Goal: Task Accomplishment & Management: Complete application form

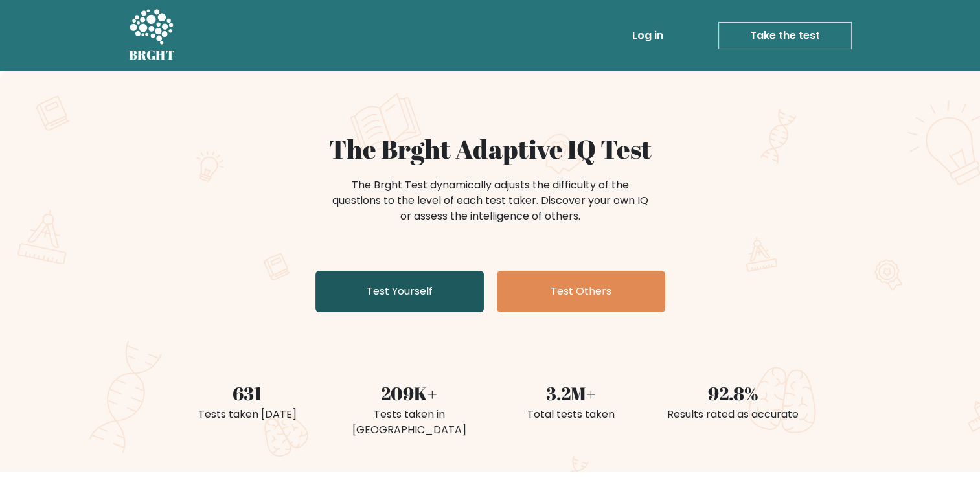
click at [430, 296] on link "Test Yourself" at bounding box center [400, 291] width 168 height 41
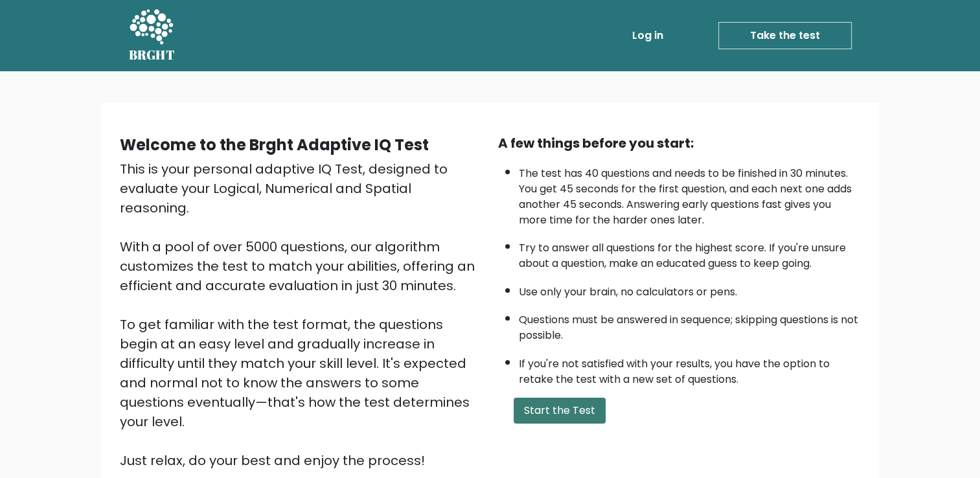
click at [566, 408] on button "Start the Test" at bounding box center [560, 411] width 92 height 26
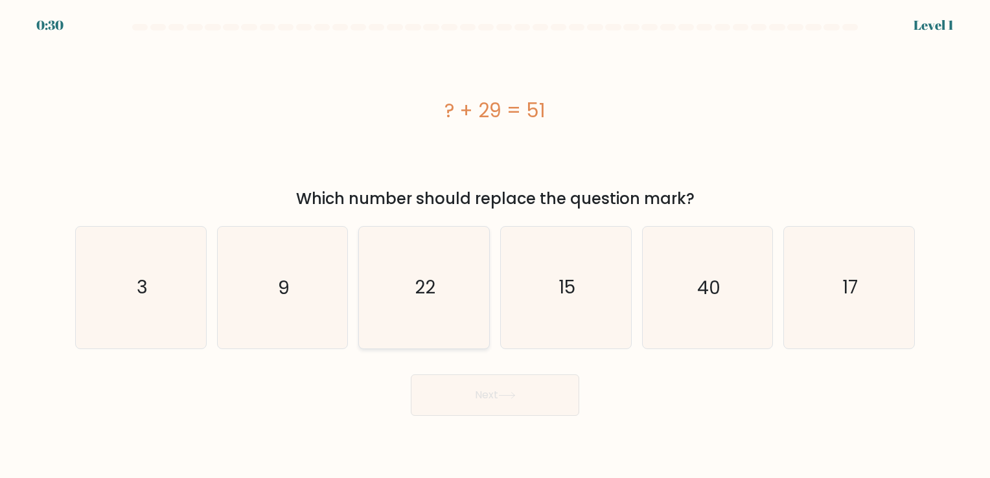
click at [382, 289] on icon "22" at bounding box center [423, 287] width 121 height 121
click at [495, 246] on input "c. 22" at bounding box center [495, 242] width 1 height 6
radio input "true"
click at [477, 393] on button "Next" at bounding box center [495, 394] width 168 height 41
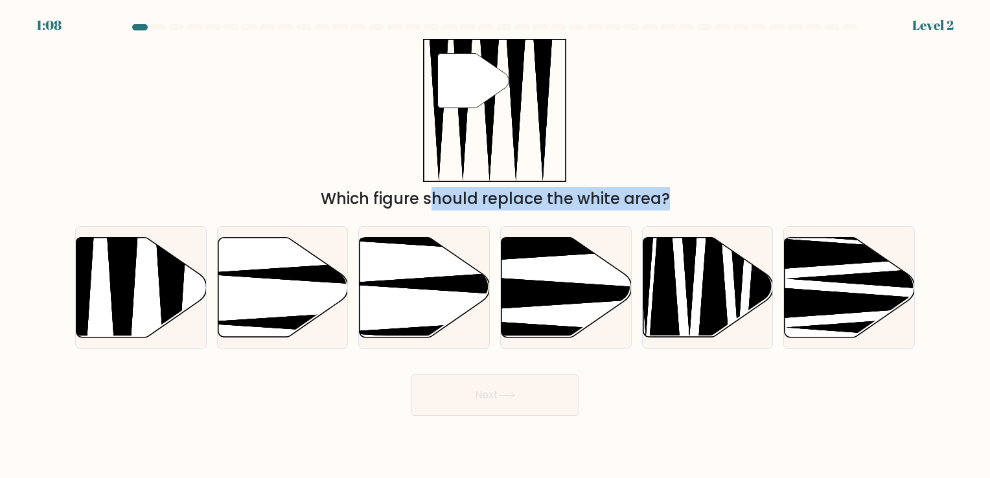
drag, startPoint x: 146, startPoint y: 273, endPoint x: 226, endPoint y: 172, distance: 129.2
click at [226, 172] on form at bounding box center [495, 220] width 990 height 392
click at [99, 265] on icon at bounding box center [141, 287] width 130 height 100
click at [495, 246] on input "a." at bounding box center [495, 242] width 1 height 6
radio input "true"
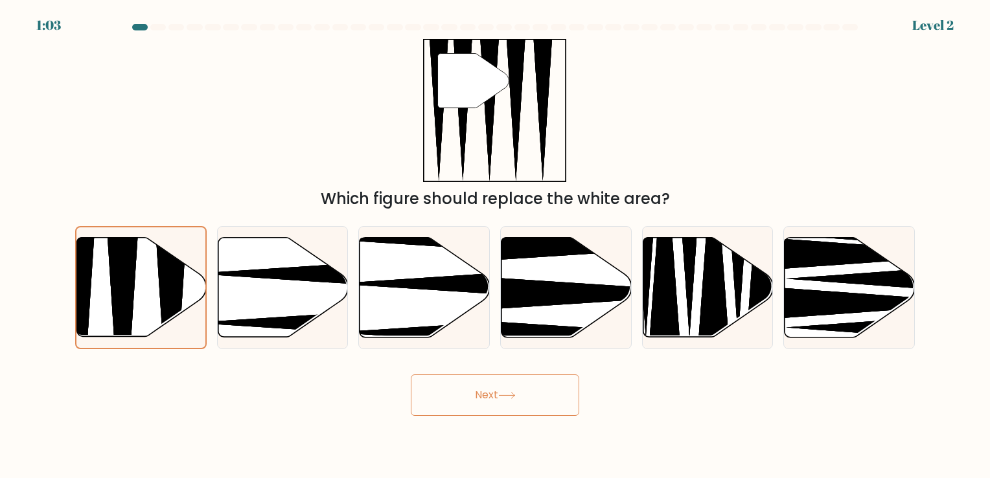
click at [454, 400] on button "Next" at bounding box center [495, 394] width 168 height 41
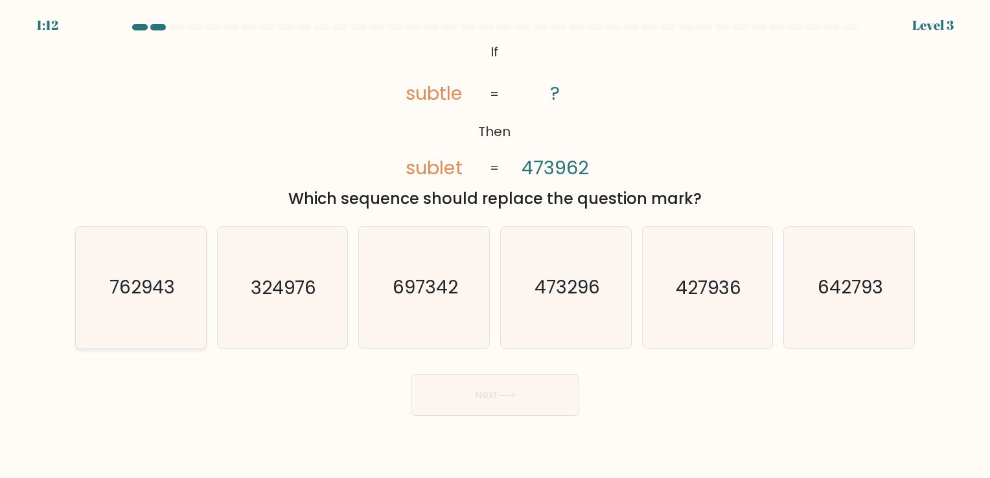
drag, startPoint x: 155, startPoint y: 262, endPoint x: 196, endPoint y: 268, distance: 41.2
click at [156, 262] on icon "762943" at bounding box center [140, 287] width 121 height 121
click at [495, 246] on input "a. 762943" at bounding box center [495, 242] width 1 height 6
radio input "true"
click at [391, 286] on icon "697342" at bounding box center [423, 287] width 121 height 121
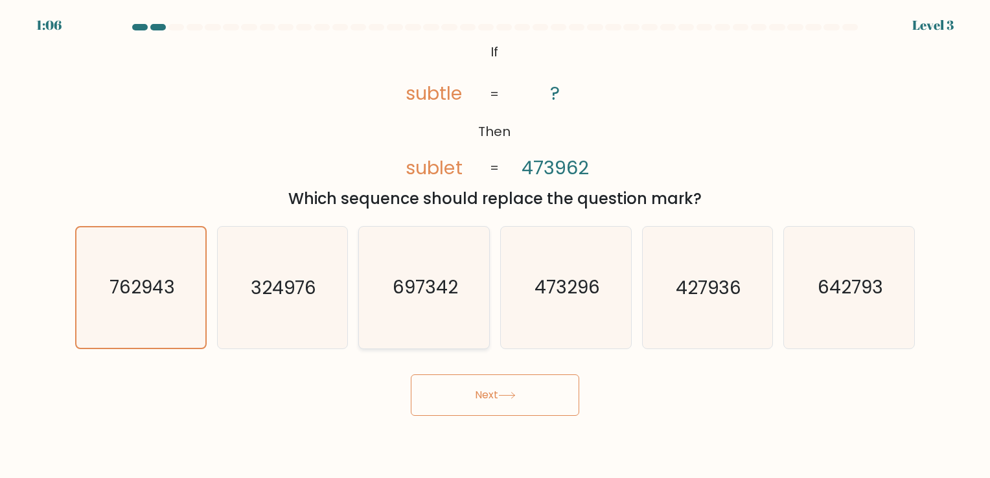
click at [495, 246] on input "c. 697342" at bounding box center [495, 242] width 1 height 6
radio input "true"
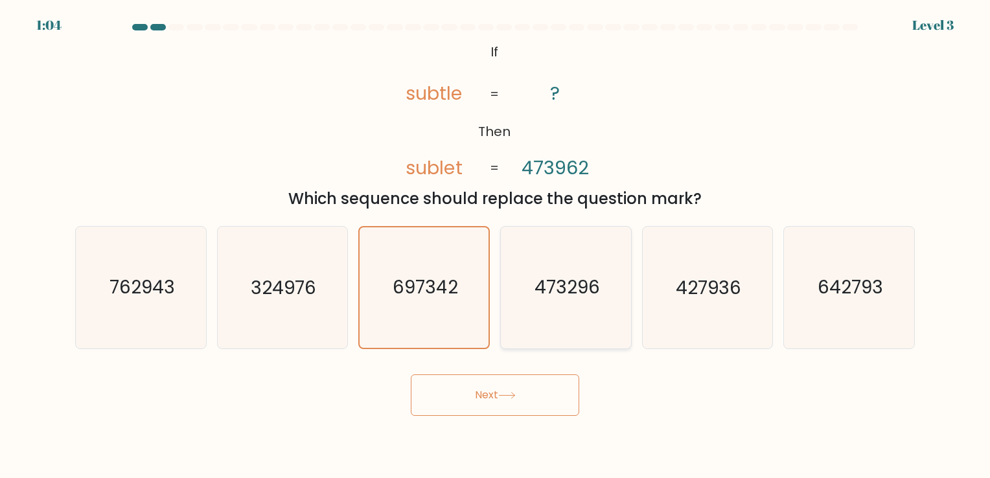
drag, startPoint x: 814, startPoint y: 264, endPoint x: 628, endPoint y: 272, distance: 186.1
click at [809, 264] on icon "642793" at bounding box center [848, 287] width 121 height 121
click at [496, 246] on input "f. 642793" at bounding box center [495, 242] width 1 height 6
radio input "true"
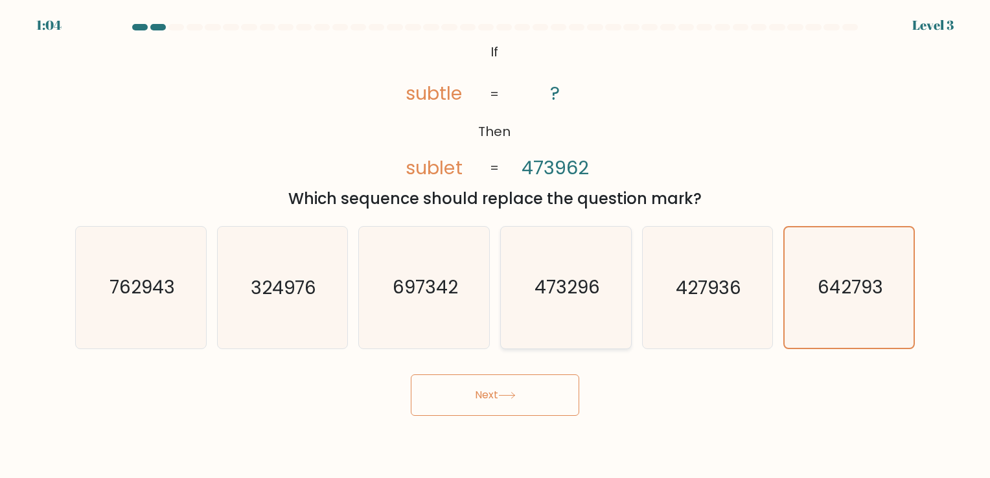
click at [539, 276] on text "473296" at bounding box center [566, 287] width 65 height 25
click at [496, 246] on input "d. 473296" at bounding box center [495, 242] width 1 height 6
radio input "true"
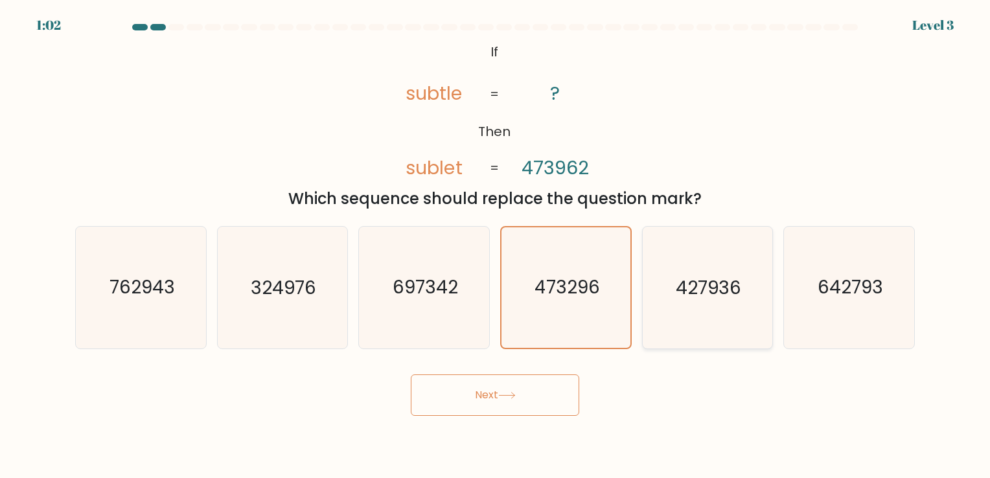
click at [684, 275] on text "427936" at bounding box center [708, 287] width 65 height 25
click at [496, 246] on input "e. 427936" at bounding box center [495, 242] width 1 height 6
radio input "true"
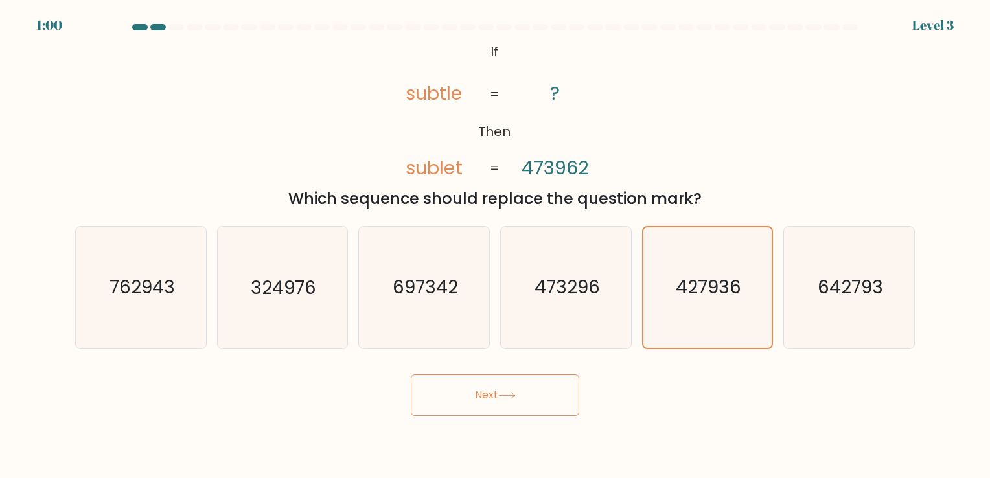
click at [499, 382] on button "Next" at bounding box center [495, 394] width 168 height 41
click at [503, 391] on button "Next" at bounding box center [495, 394] width 168 height 41
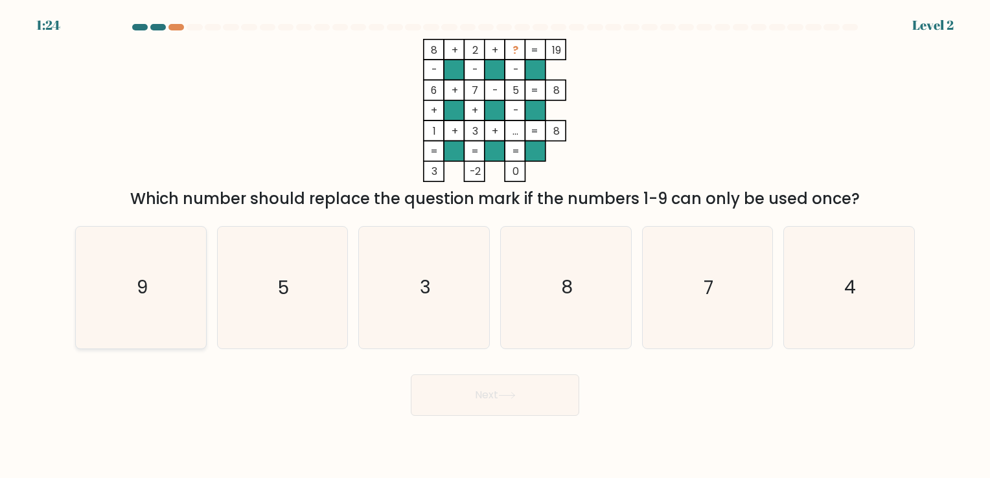
click at [119, 284] on icon "9" at bounding box center [140, 287] width 121 height 121
click at [495, 246] on input "a. 9" at bounding box center [495, 242] width 1 height 6
radio input "true"
click at [488, 385] on button "Next" at bounding box center [495, 394] width 168 height 41
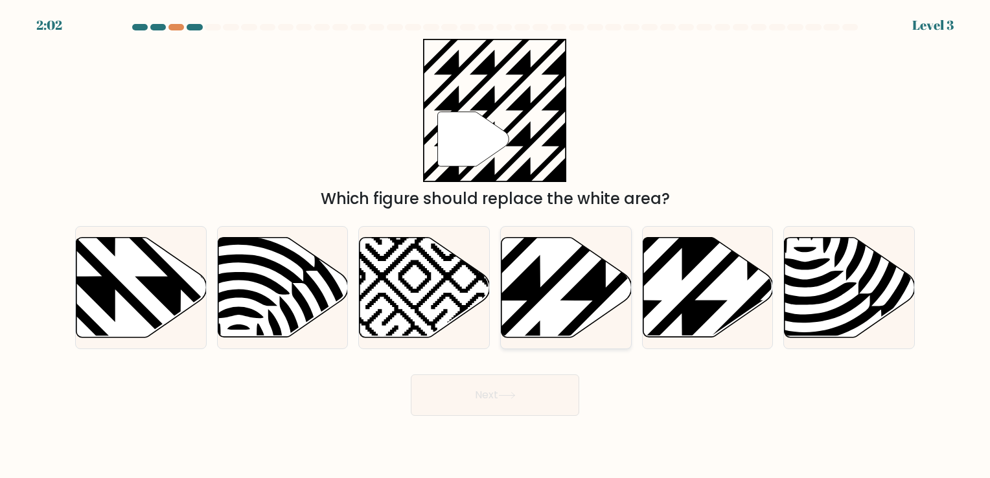
click at [551, 258] on icon at bounding box center [566, 287] width 130 height 100
click at [496, 246] on input "d." at bounding box center [495, 242] width 1 height 6
radio input "true"
click at [527, 390] on button "Next" at bounding box center [495, 394] width 168 height 41
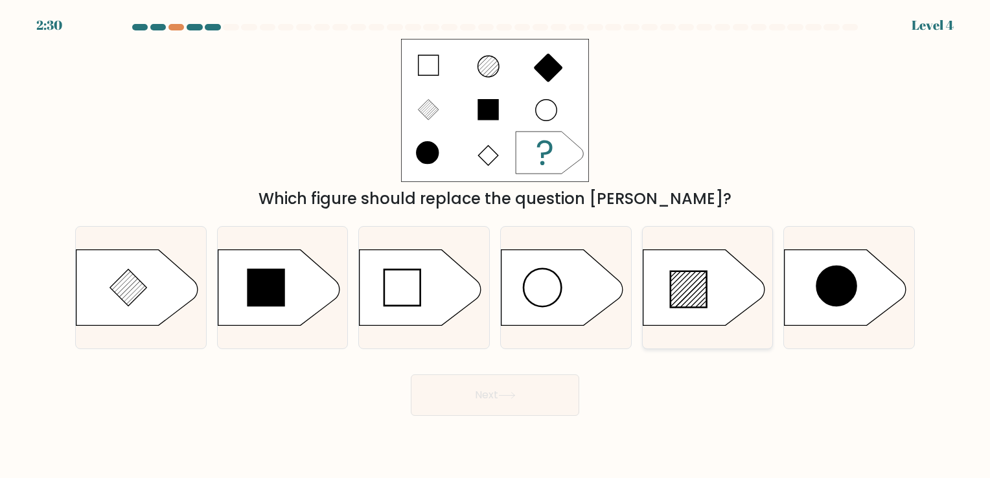
click at [702, 266] on icon at bounding box center [704, 287] width 122 height 76
click at [496, 246] on input "e." at bounding box center [495, 242] width 1 height 6
radio input "true"
click at [481, 391] on button "Next" at bounding box center [495, 394] width 168 height 41
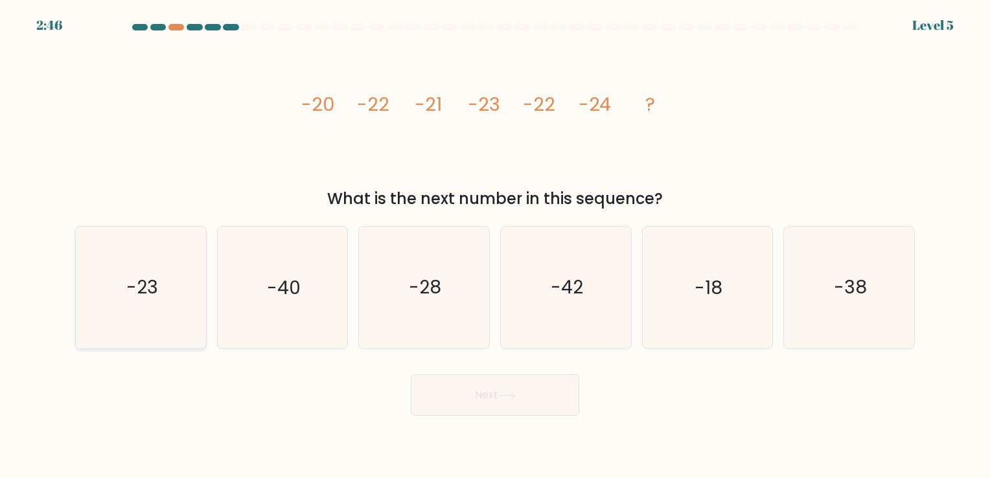
click at [154, 298] on text "-23" at bounding box center [142, 287] width 32 height 25
click at [495, 246] on input "a. -23" at bounding box center [495, 242] width 1 height 6
radio input "true"
click at [451, 394] on button "Next" at bounding box center [495, 394] width 168 height 41
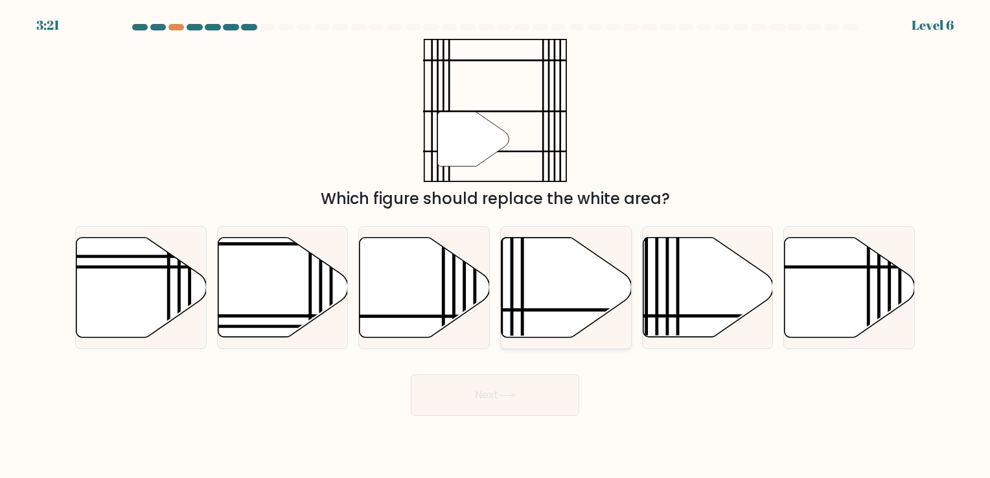
click at [549, 294] on icon at bounding box center [566, 287] width 130 height 100
click at [496, 246] on input "d." at bounding box center [495, 242] width 1 height 6
radio input "true"
click at [465, 399] on button "Next" at bounding box center [495, 394] width 168 height 41
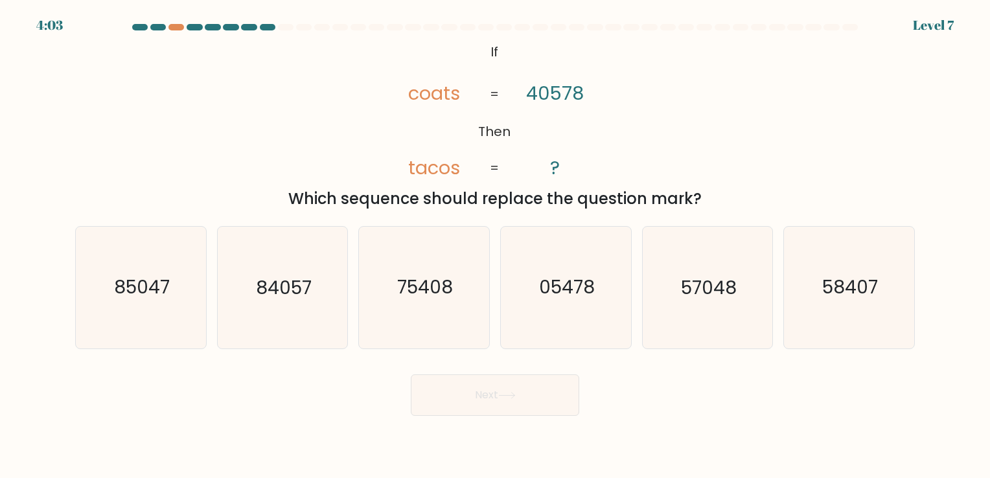
click at [647, 105] on div "@import url('[URL][DOMAIN_NAME]); If Then coats tacos 40578 ? = = Which sequenc…" at bounding box center [494, 125] width 855 height 172
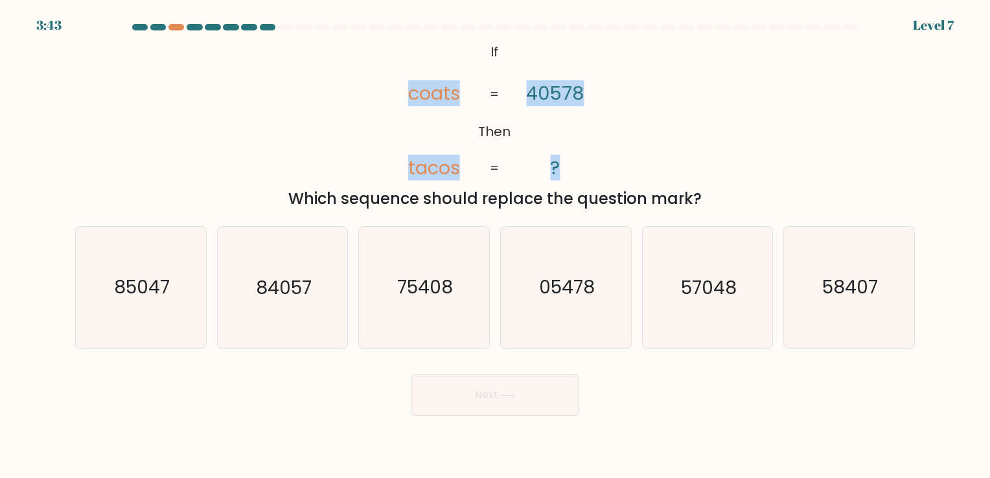
drag, startPoint x: 361, startPoint y: 48, endPoint x: 547, endPoint y: 163, distance: 217.9
click at [577, 168] on div "@import url('[URL][DOMAIN_NAME]); If Then coats tacos 40578 ? = = Which sequenc…" at bounding box center [494, 125] width 855 height 172
copy icon "coats tacos 40578 ?"
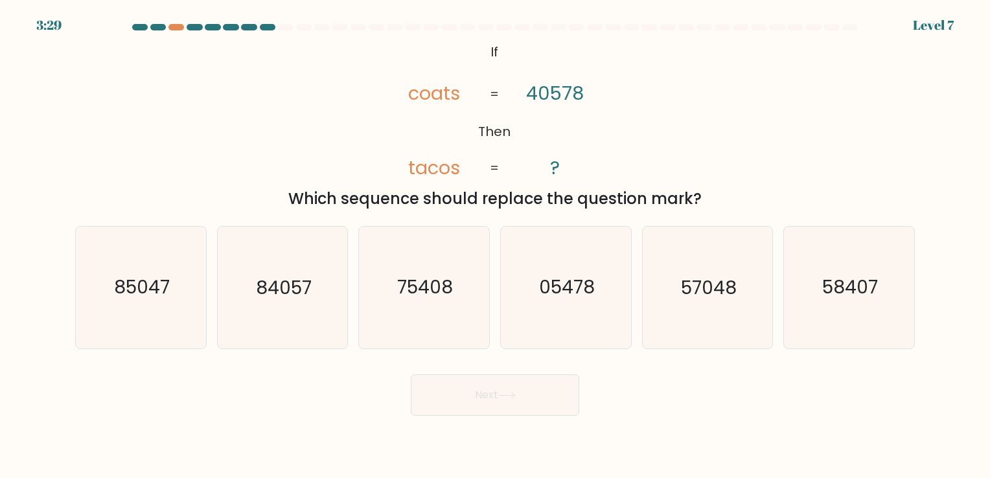
drag, startPoint x: 492, startPoint y: 63, endPoint x: 479, endPoint y: 54, distance: 16.7
click at [487, 62] on icon "@import url('[URL][DOMAIN_NAME]); If Then coats tacos 40578 ? = =" at bounding box center [494, 110] width 233 height 143
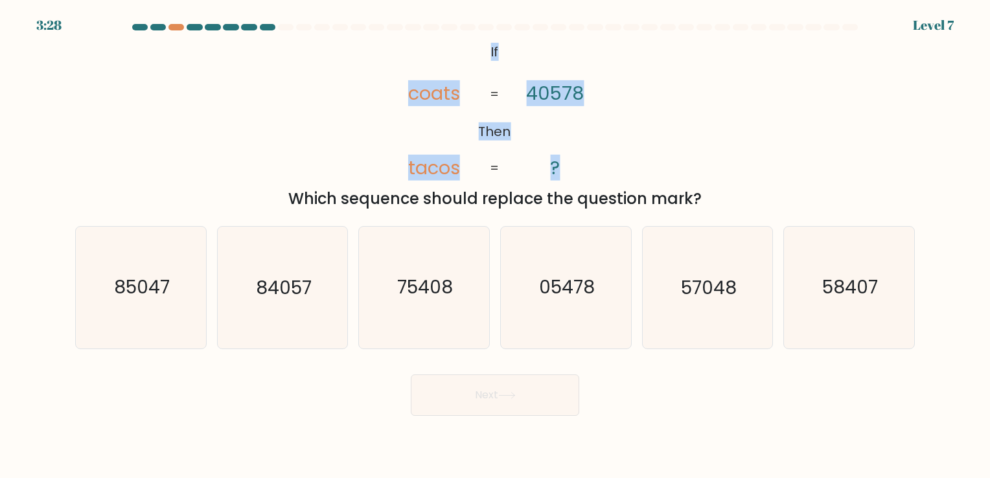
drag, startPoint x: 477, startPoint y: 47, endPoint x: 571, endPoint y: 156, distance: 143.8
click at [571, 156] on icon "@import url('[URL][DOMAIN_NAME]); If Then coats tacos 40578 ? = =" at bounding box center [494, 110] width 233 height 143
copy icon "If Then coats tacos 40578 ?"
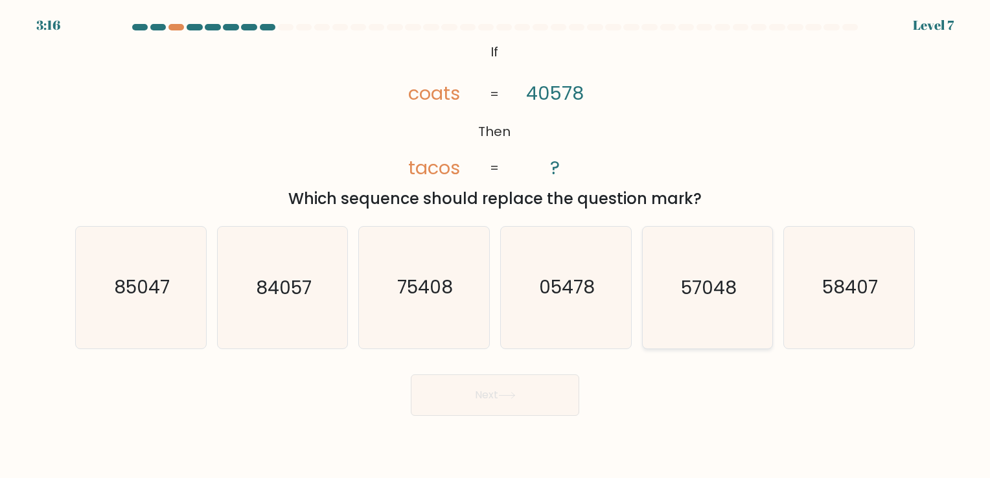
click at [682, 299] on text "57048" at bounding box center [709, 287] width 56 height 25
click at [496, 246] on input "e. 57048" at bounding box center [495, 242] width 1 height 6
radio input "true"
click at [511, 395] on icon at bounding box center [506, 395] width 17 height 7
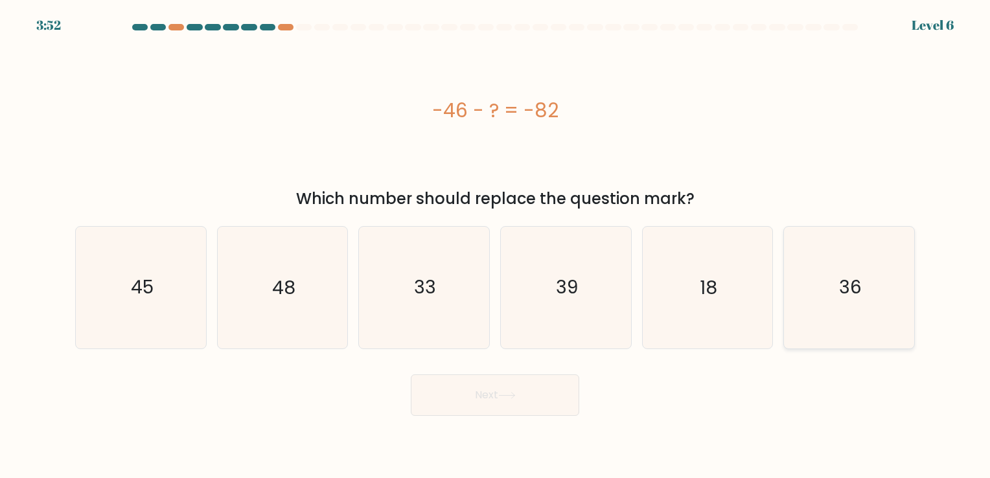
click at [830, 268] on icon "36" at bounding box center [848, 287] width 121 height 121
click at [496, 246] on input "f. 36" at bounding box center [495, 242] width 1 height 6
radio input "true"
click at [468, 405] on button "Next" at bounding box center [495, 394] width 168 height 41
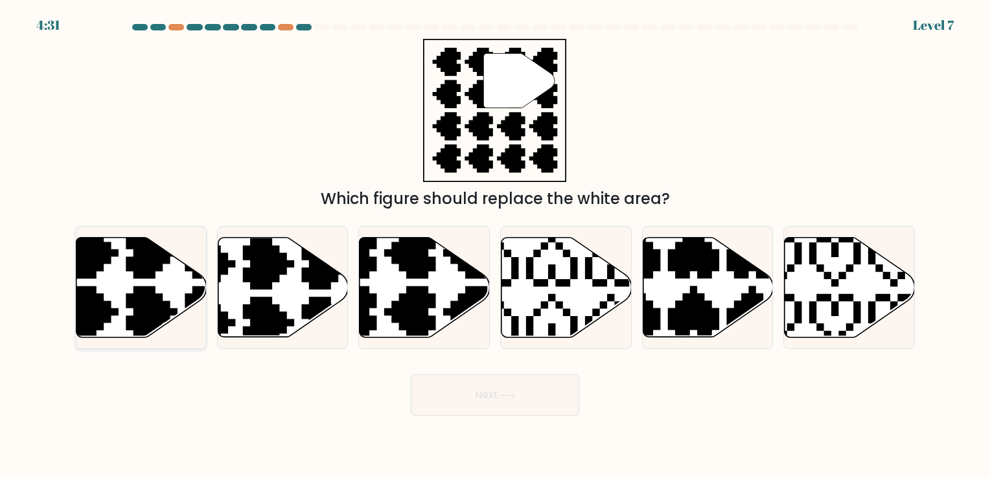
click at [105, 274] on icon at bounding box center [141, 287] width 130 height 100
click at [495, 246] on input "a." at bounding box center [495, 242] width 1 height 6
radio input "true"
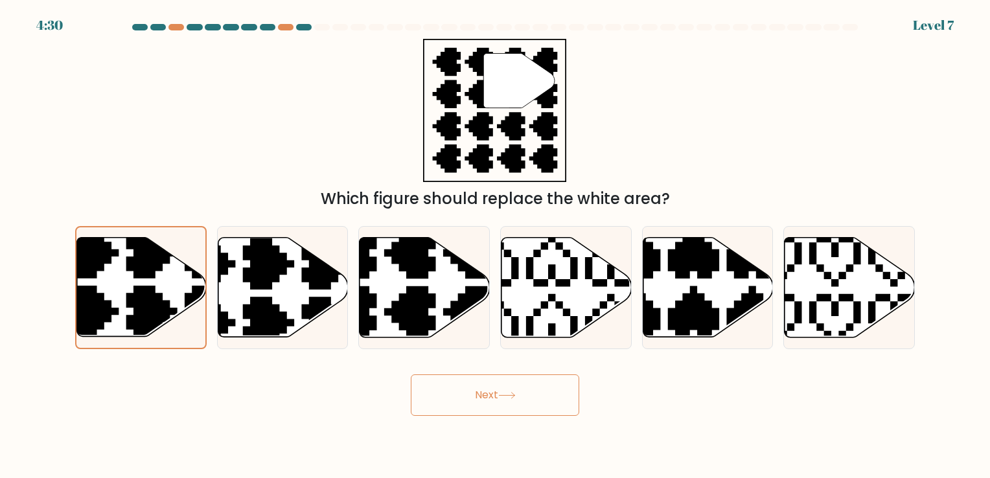
click at [503, 398] on icon at bounding box center [506, 395] width 17 height 7
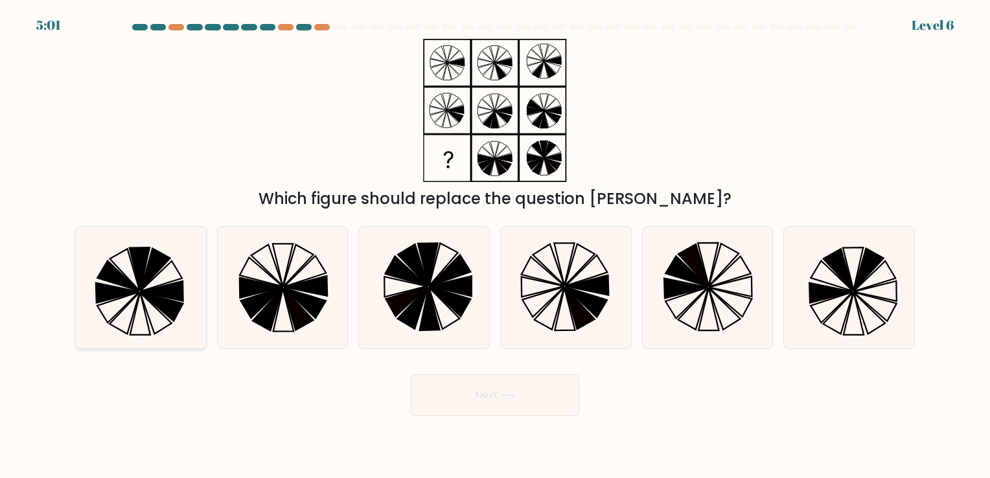
click at [157, 289] on icon at bounding box center [161, 291] width 43 height 20
click at [495, 246] on input "a." at bounding box center [495, 242] width 1 height 6
radio input "true"
click at [477, 410] on button "Next" at bounding box center [495, 394] width 168 height 41
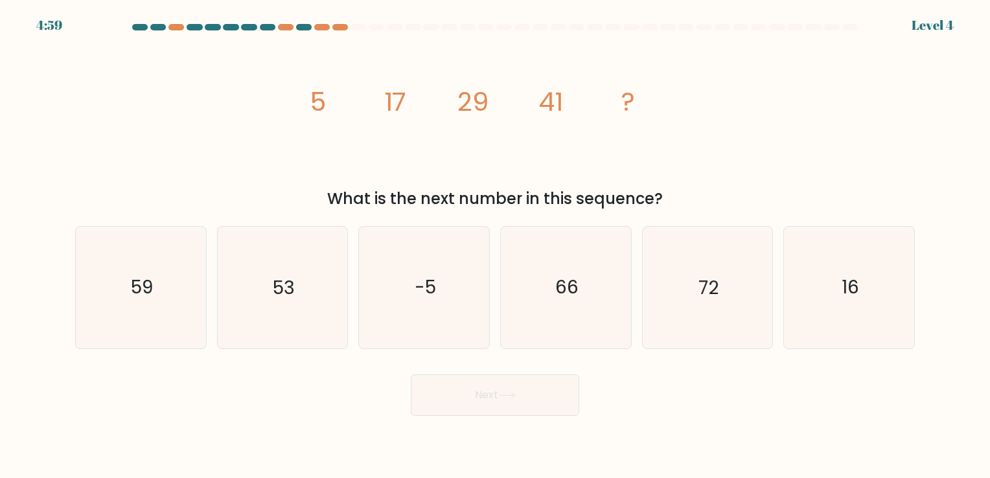
click at [474, 403] on button "Next" at bounding box center [495, 394] width 168 height 41
